Goal: Information Seeking & Learning: Find specific fact

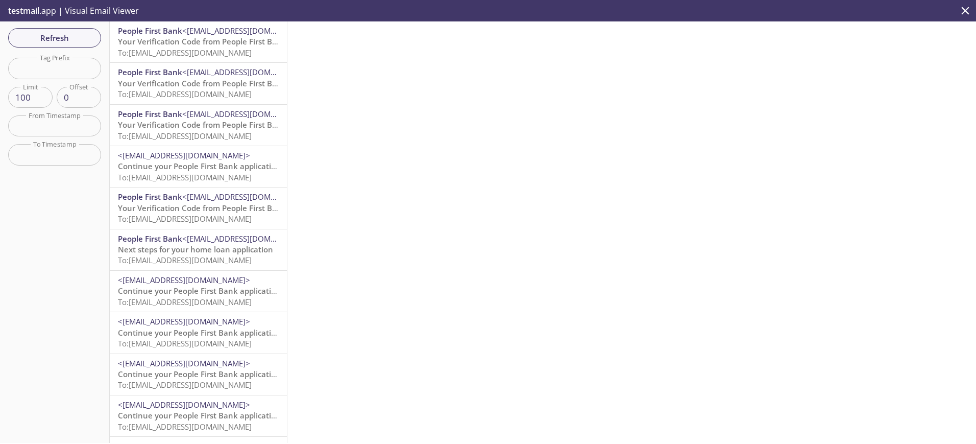
click at [176, 88] on span "Your Verification Code from People First Bank" at bounding box center [202, 83] width 169 height 10
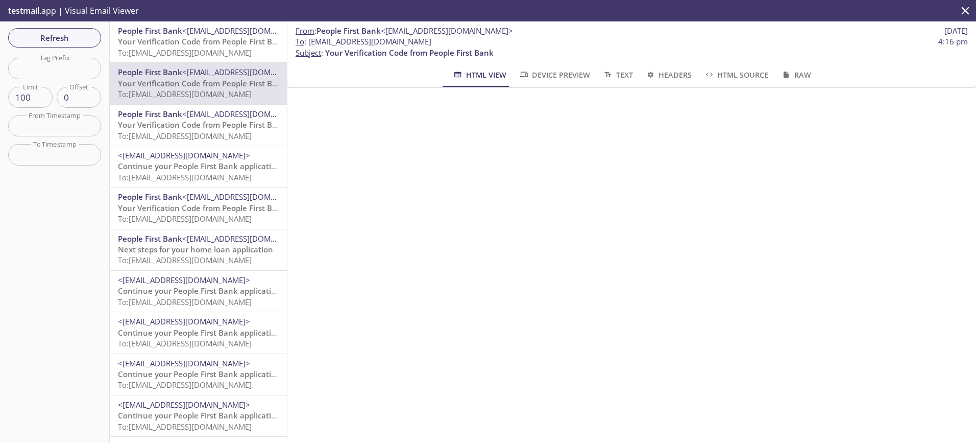
click at [161, 43] on span "Your Verification Code from People First Bank" at bounding box center [202, 41] width 169 height 10
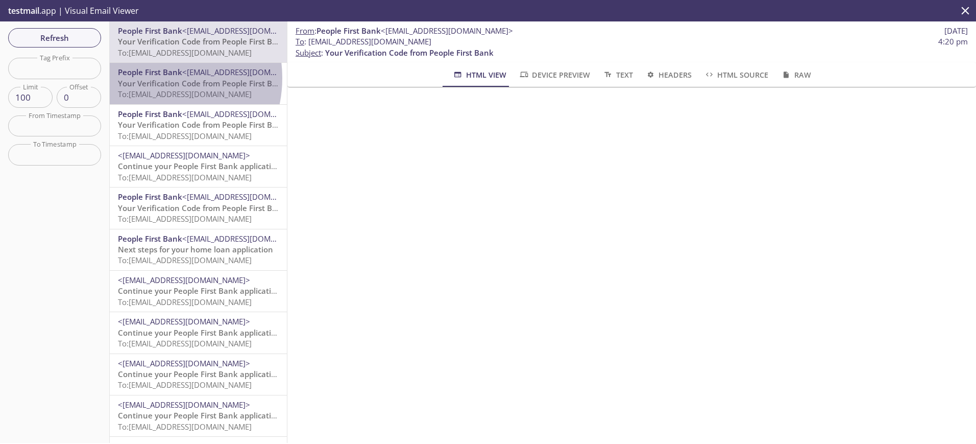
click at [152, 78] on span "Your Verification Code from People First Bank" at bounding box center [202, 83] width 169 height 10
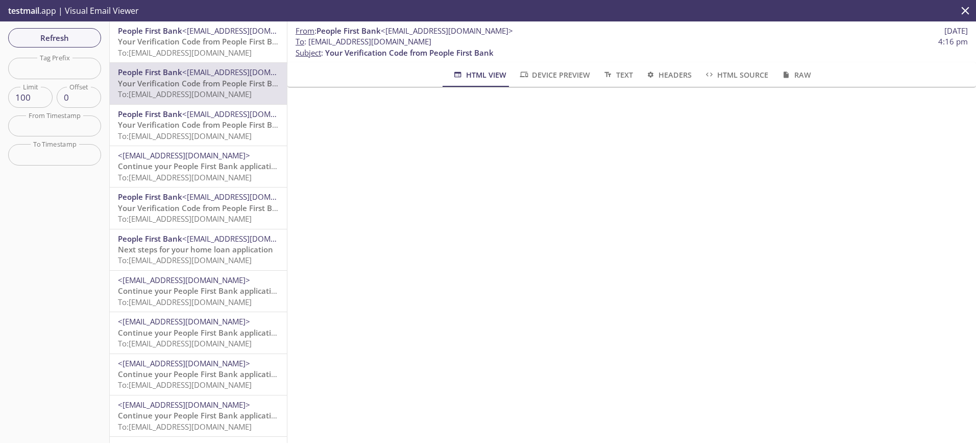
click at [168, 47] on span "To: [EMAIL_ADDRESS][DOMAIN_NAME]" at bounding box center [185, 52] width 134 height 10
